Goal: Task Accomplishment & Management: Complete application form

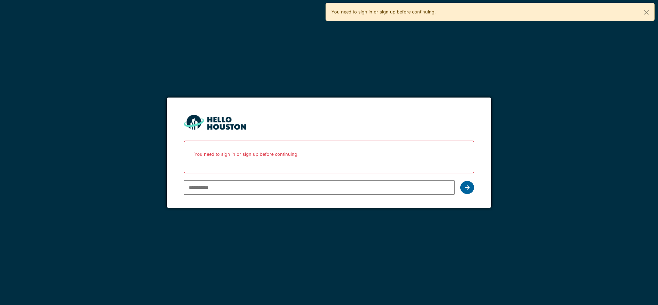
type input "**********"
click at [470, 185] on div at bounding box center [467, 187] width 14 height 13
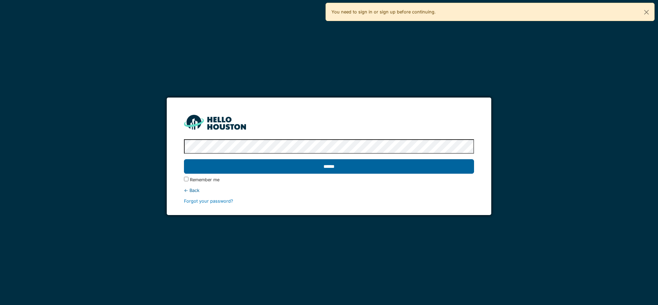
click at [353, 169] on input "******" at bounding box center [329, 166] width 290 height 14
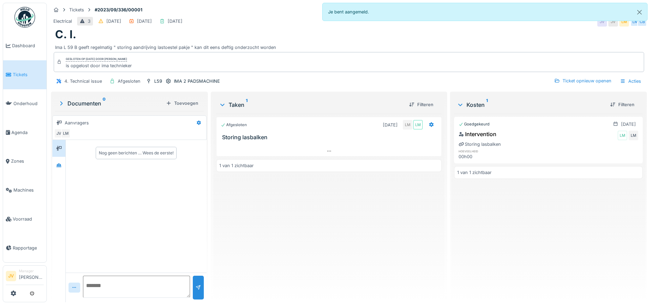
click at [23, 77] on link "Tickets" at bounding box center [24, 74] width 43 height 29
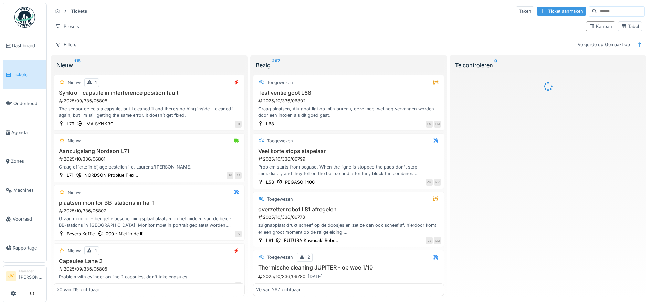
click at [538, 10] on div "Ticket aanmaken" at bounding box center [561, 11] width 49 height 9
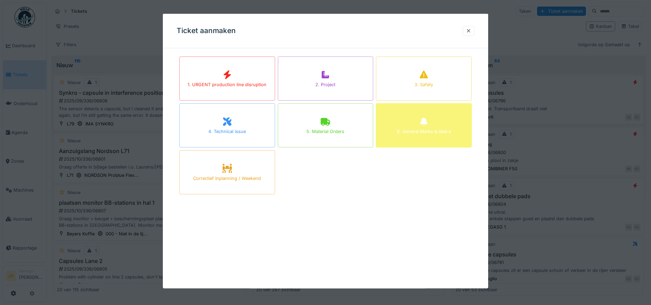
click at [415, 118] on div "6. General Marks & Idea's" at bounding box center [424, 125] width 96 height 44
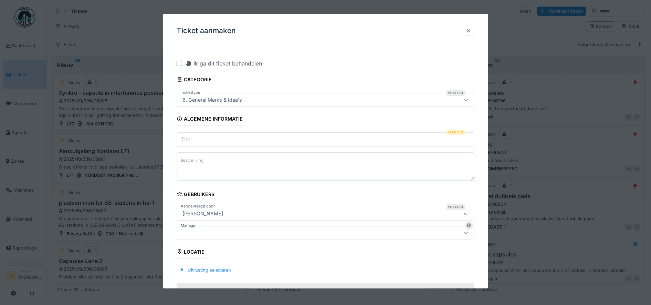
click at [472, 29] on div at bounding box center [469, 31] width 6 height 7
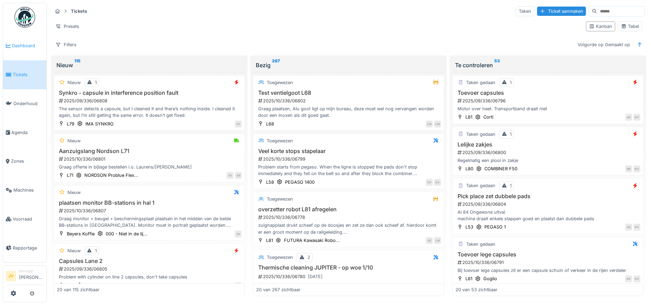
click at [28, 44] on span "Dashboard" at bounding box center [28, 45] width 32 height 7
click at [27, 14] on img at bounding box center [24, 17] width 21 height 21
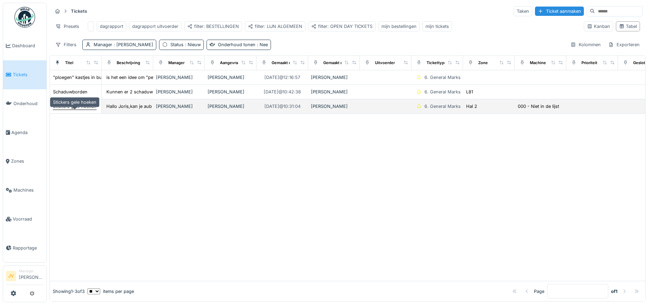
click at [79, 110] on div "Stickers gele hoeken" at bounding box center [74, 106] width 43 height 7
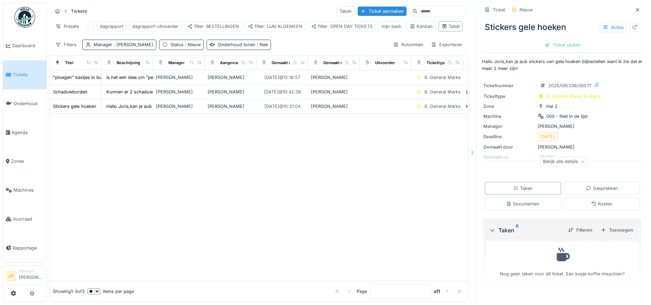
drag, startPoint x: 107, startPoint y: 172, endPoint x: 533, endPoint y: 327, distance: 453.0
click at [533, 305] on html "Dashboard Tickets Onderhoud [GEOGRAPHIC_DATA] Zones Machines Voorraad Rapportag…" at bounding box center [325, 152] width 651 height 305
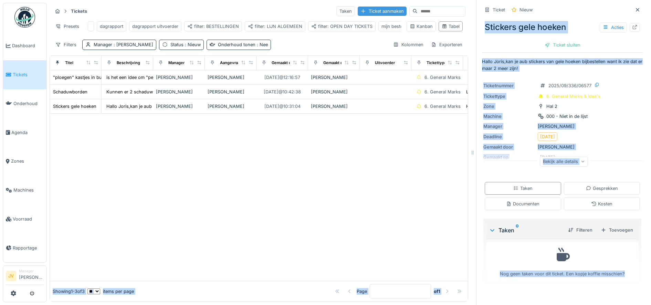
click at [358, 10] on div "Ticket aanmaken" at bounding box center [382, 11] width 49 height 9
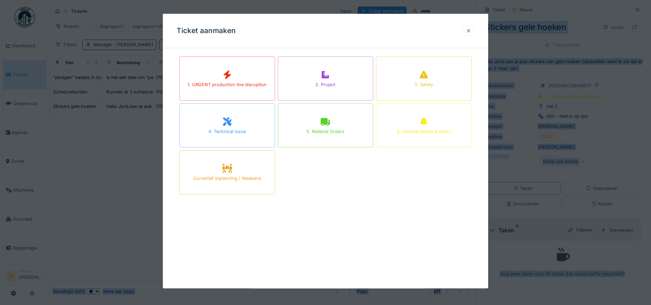
click at [472, 31] on div at bounding box center [469, 31] width 6 height 7
